Goal: Task Accomplishment & Management: Use online tool/utility

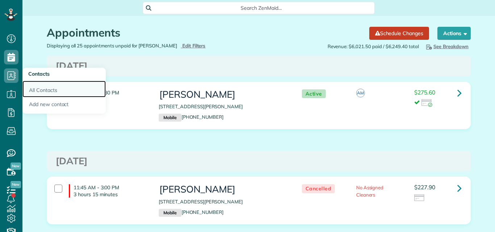
drag, startPoint x: 0, startPoint y: 0, endPoint x: 47, endPoint y: 88, distance: 100.3
click at [47, 88] on link "All Contacts" at bounding box center [63, 89] width 83 height 17
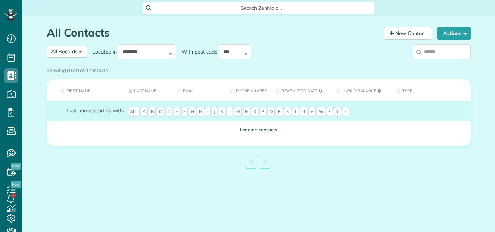
scroll to position [3, 3]
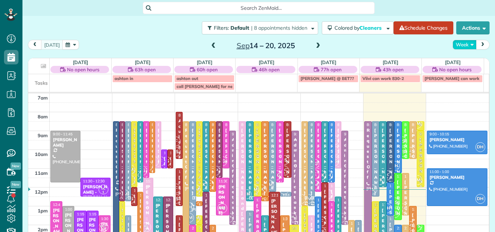
scroll to position [3, 3]
click at [457, 44] on button "Week" at bounding box center [465, 45] width 24 height 10
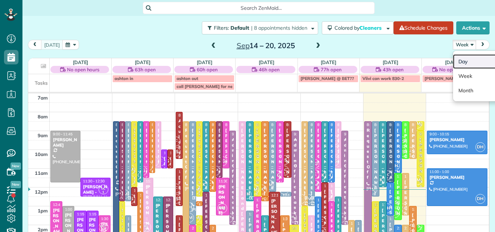
click at [455, 61] on link "Day" at bounding box center [481, 61] width 57 height 15
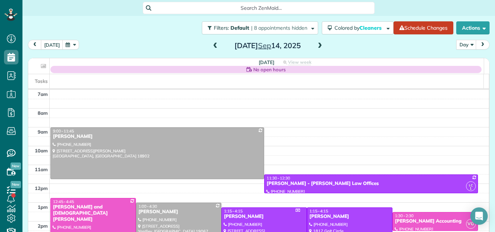
click at [316, 45] on span at bounding box center [320, 46] width 8 height 7
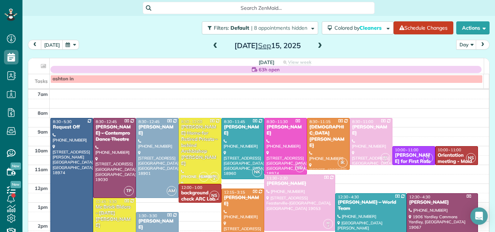
click at [316, 45] on span at bounding box center [320, 46] width 8 height 7
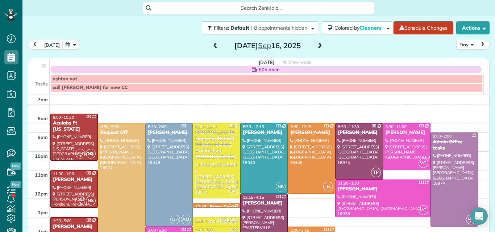
click at [316, 45] on span at bounding box center [320, 46] width 8 height 7
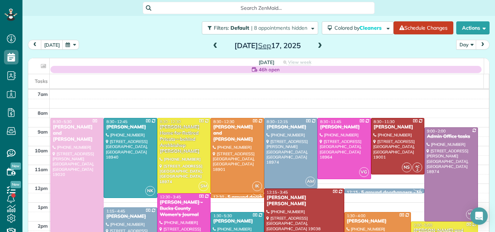
click at [316, 45] on span at bounding box center [320, 46] width 8 height 7
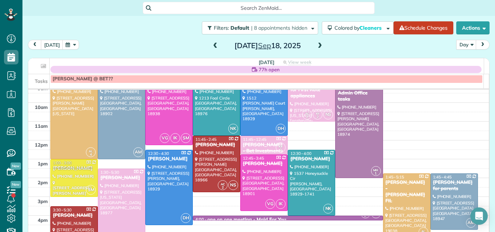
scroll to position [42, 0]
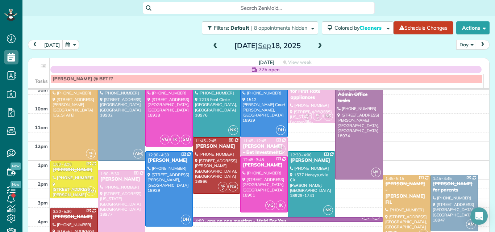
click at [319, 45] on span at bounding box center [320, 46] width 8 height 7
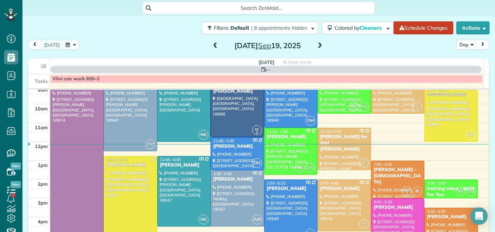
scroll to position [0, 0]
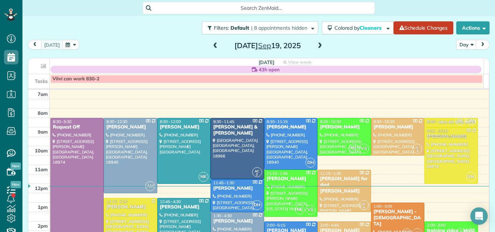
click at [319, 45] on span at bounding box center [320, 46] width 8 height 7
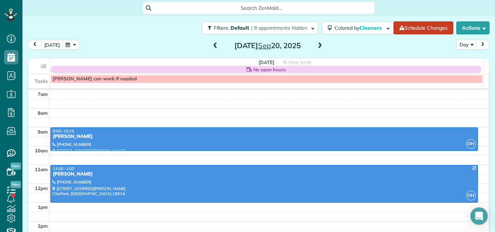
click at [319, 45] on span at bounding box center [320, 46] width 8 height 7
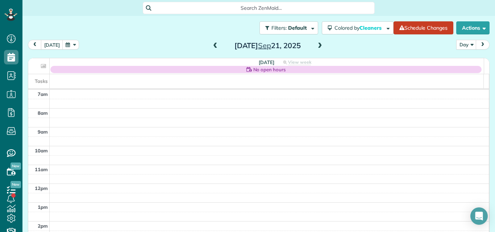
click at [319, 45] on span at bounding box center [320, 46] width 8 height 7
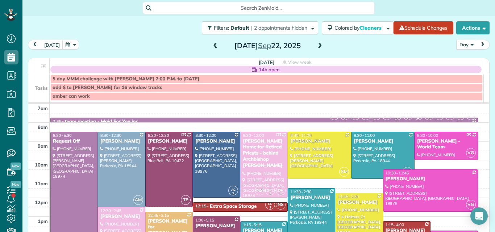
click at [317, 45] on span at bounding box center [320, 46] width 8 height 7
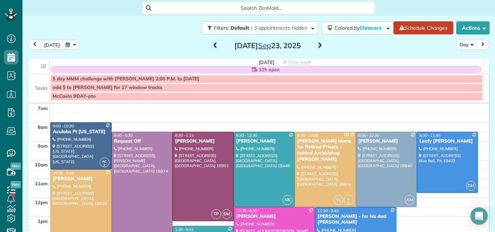
drag, startPoint x: 314, startPoint y: 46, endPoint x: 315, endPoint y: 57, distance: 11.2
click at [315, 57] on div "today Day Day Week Month Tuesday Sep 23, 2025 Tuesday 32h open View week $2,465…" at bounding box center [259, 129] width 462 height 178
drag, startPoint x: 316, startPoint y: 45, endPoint x: 316, endPoint y: 51, distance: 5.8
click at [316, 51] on span at bounding box center [320, 46] width 8 height 11
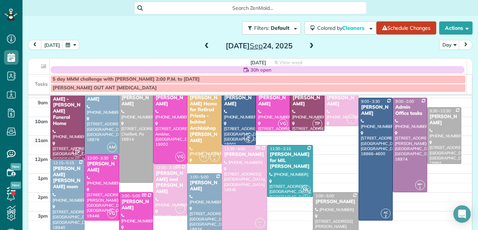
scroll to position [25, 0]
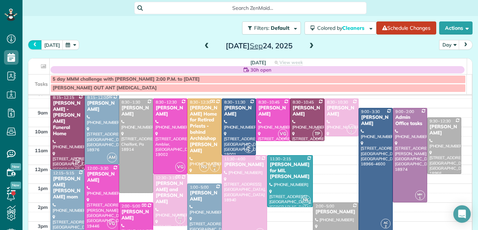
click at [35, 43] on span "prev" at bounding box center [35, 44] width 6 height 5
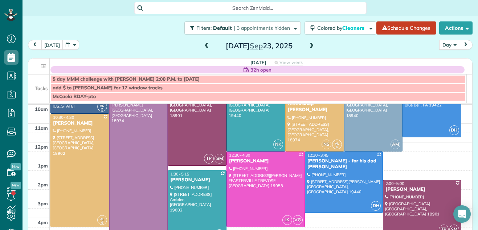
scroll to position [61, 0]
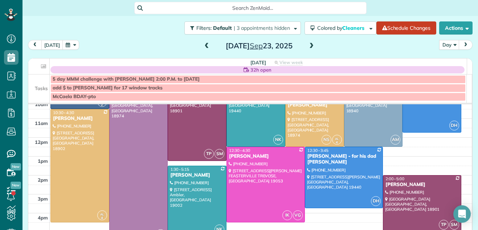
click at [445, 143] on div "7am 8am 9am 10am 11am 12pm 1pm 2pm 3pm 4pm 5pm 6pm 7pm 8pm AC 2 8:00 - 10:30 Ac…" at bounding box center [249, 175] width 443 height 264
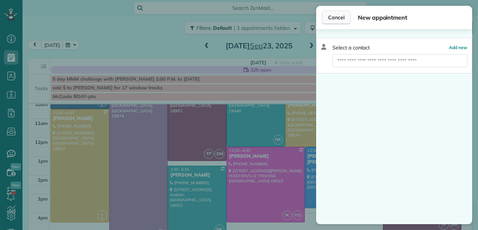
click at [329, 16] on span "Cancel" at bounding box center [336, 17] width 16 height 7
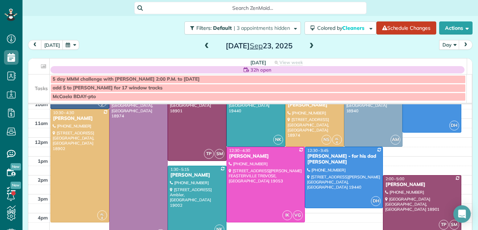
click at [203, 45] on span at bounding box center [207, 46] width 8 height 7
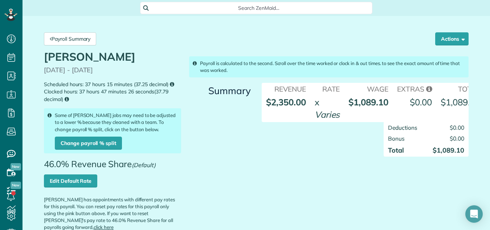
scroll to position [260, 0]
